Goal: Check status: Check status

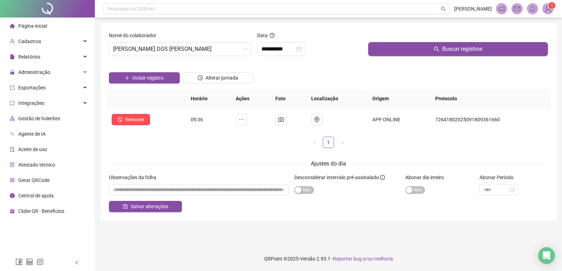
click at [20, 29] on div "Página inicial" at bounding box center [28, 26] width 37 height 14
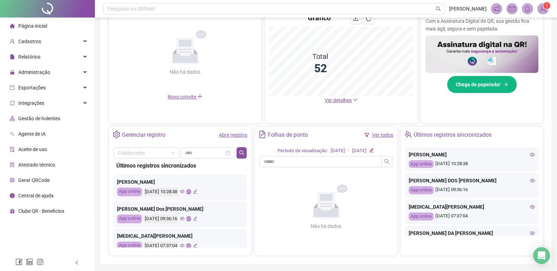
scroll to position [151, 0]
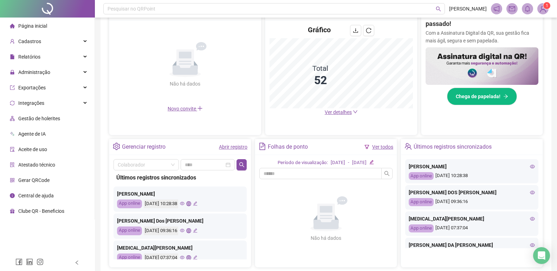
click at [222, 146] on link "Abrir registro" at bounding box center [233, 147] width 28 height 6
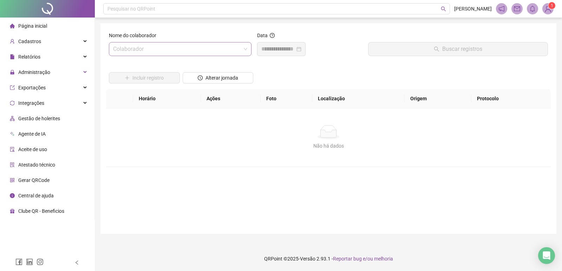
click at [173, 51] on input "search" at bounding box center [177, 48] width 128 height 13
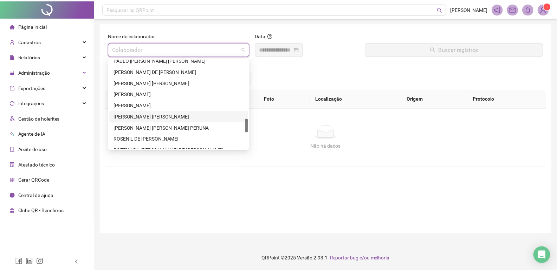
scroll to position [494, 0]
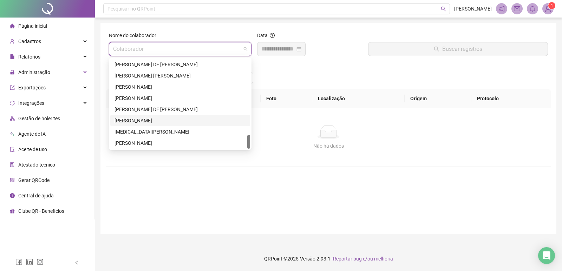
click at [140, 116] on div "[PERSON_NAME]" at bounding box center [180, 120] width 140 height 11
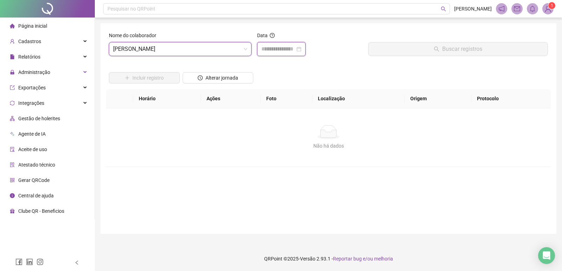
click at [284, 48] on input at bounding box center [278, 49] width 34 height 8
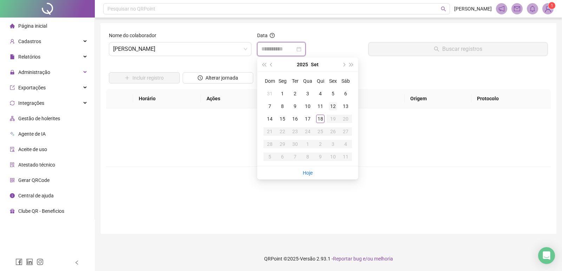
type input "**********"
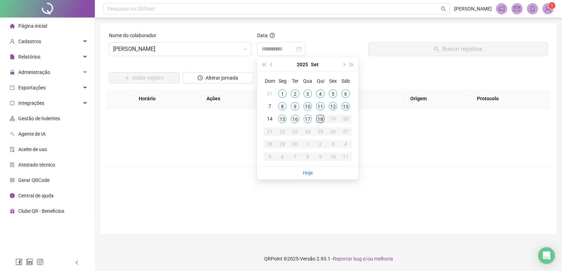
click at [319, 120] on div "18" at bounding box center [320, 119] width 8 height 8
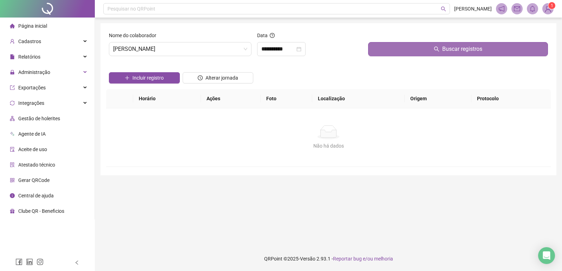
click at [386, 48] on button "Buscar registros" at bounding box center [458, 49] width 180 height 14
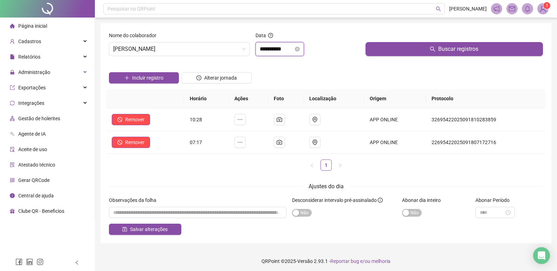
click at [268, 50] on input "**********" at bounding box center [276, 49] width 34 height 8
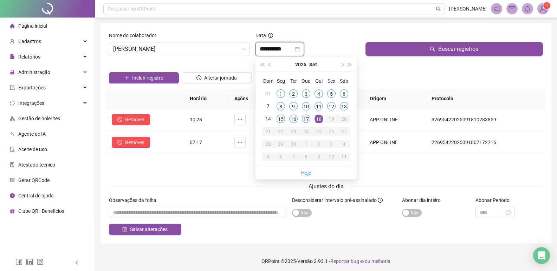
type input "**********"
click at [308, 119] on div "17" at bounding box center [306, 119] width 8 height 8
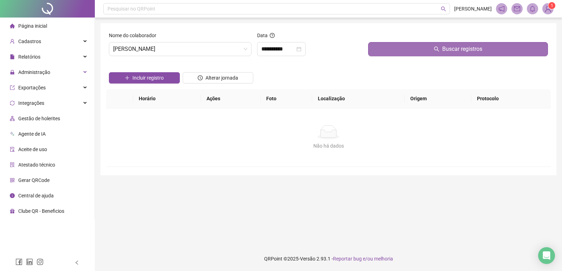
click at [389, 47] on button "Buscar registros" at bounding box center [458, 49] width 180 height 14
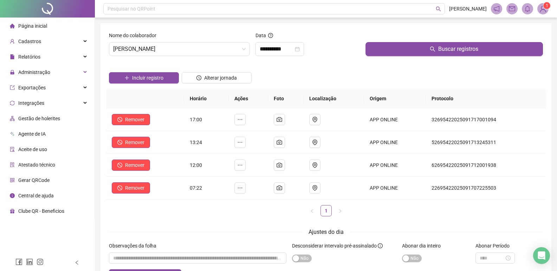
click at [48, 26] on li "Página inicial" at bounding box center [47, 26] width 92 height 14
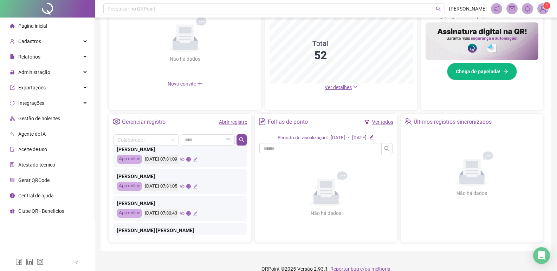
scroll to position [330, 0]
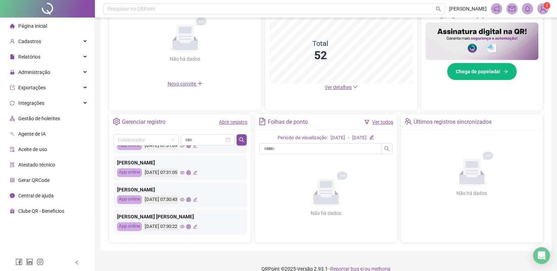
click at [236, 121] on link "Abrir registro" at bounding box center [233, 122] width 28 height 6
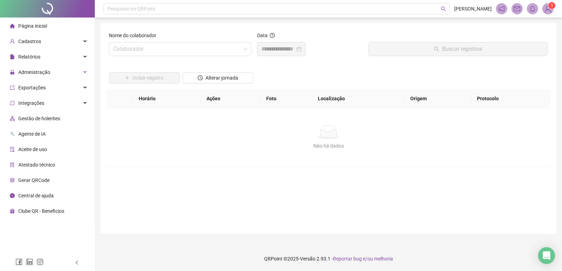
click at [32, 28] on span "Página inicial" at bounding box center [32, 26] width 29 height 6
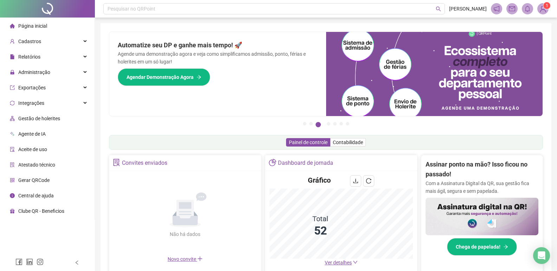
click at [20, 24] on span "Página inicial" at bounding box center [32, 26] width 29 height 6
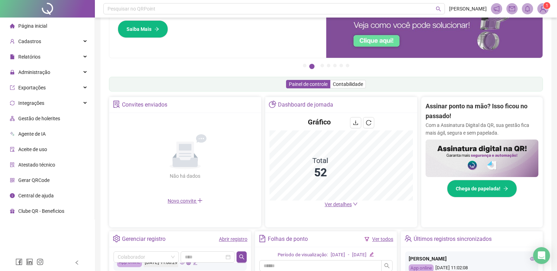
scroll to position [45, 0]
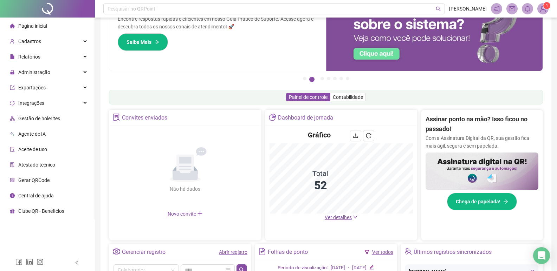
click at [27, 28] on span "Página inicial" at bounding box center [32, 26] width 29 height 6
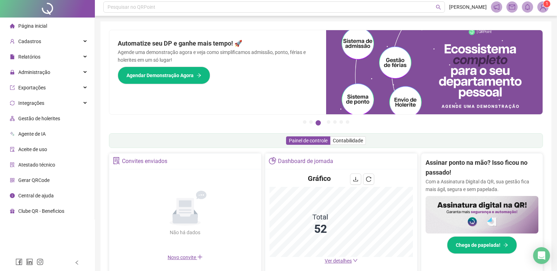
scroll to position [0, 0]
